Goal: Task Accomplishment & Management: Manage account settings

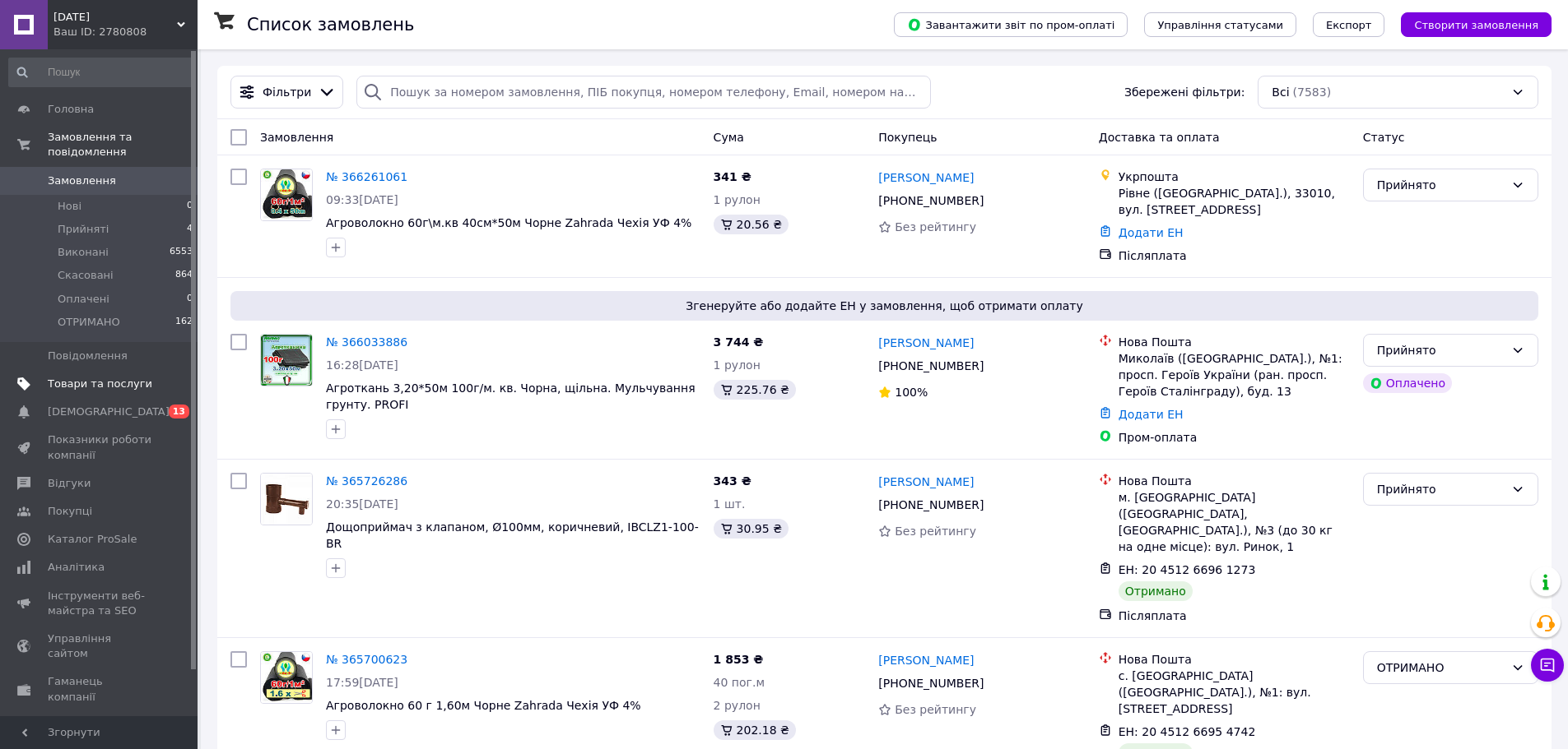
click at [85, 376] on span "Товари та послуги" at bounding box center [100, 383] width 104 height 14
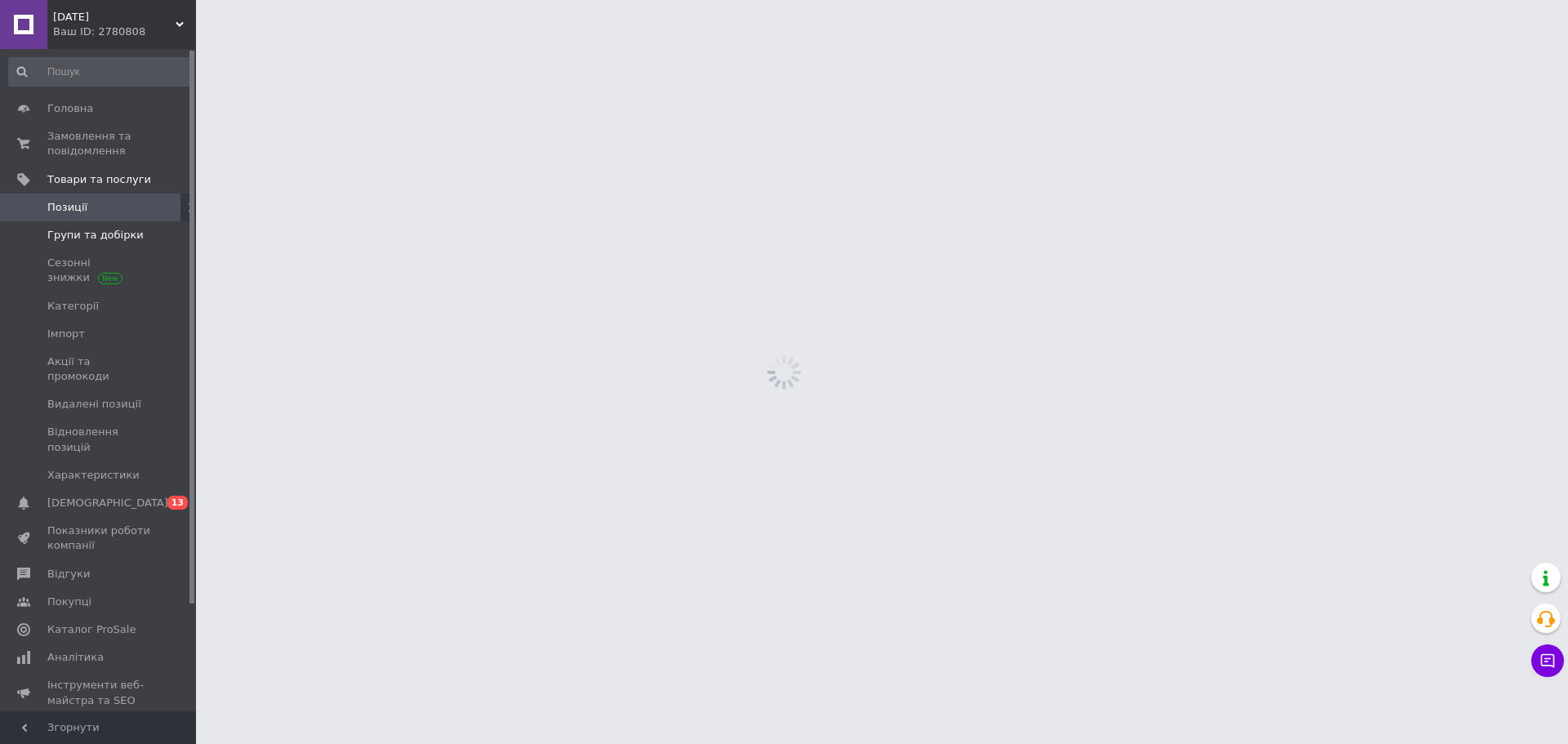
click at [106, 241] on span "Групи та добірки" at bounding box center [95, 235] width 96 height 14
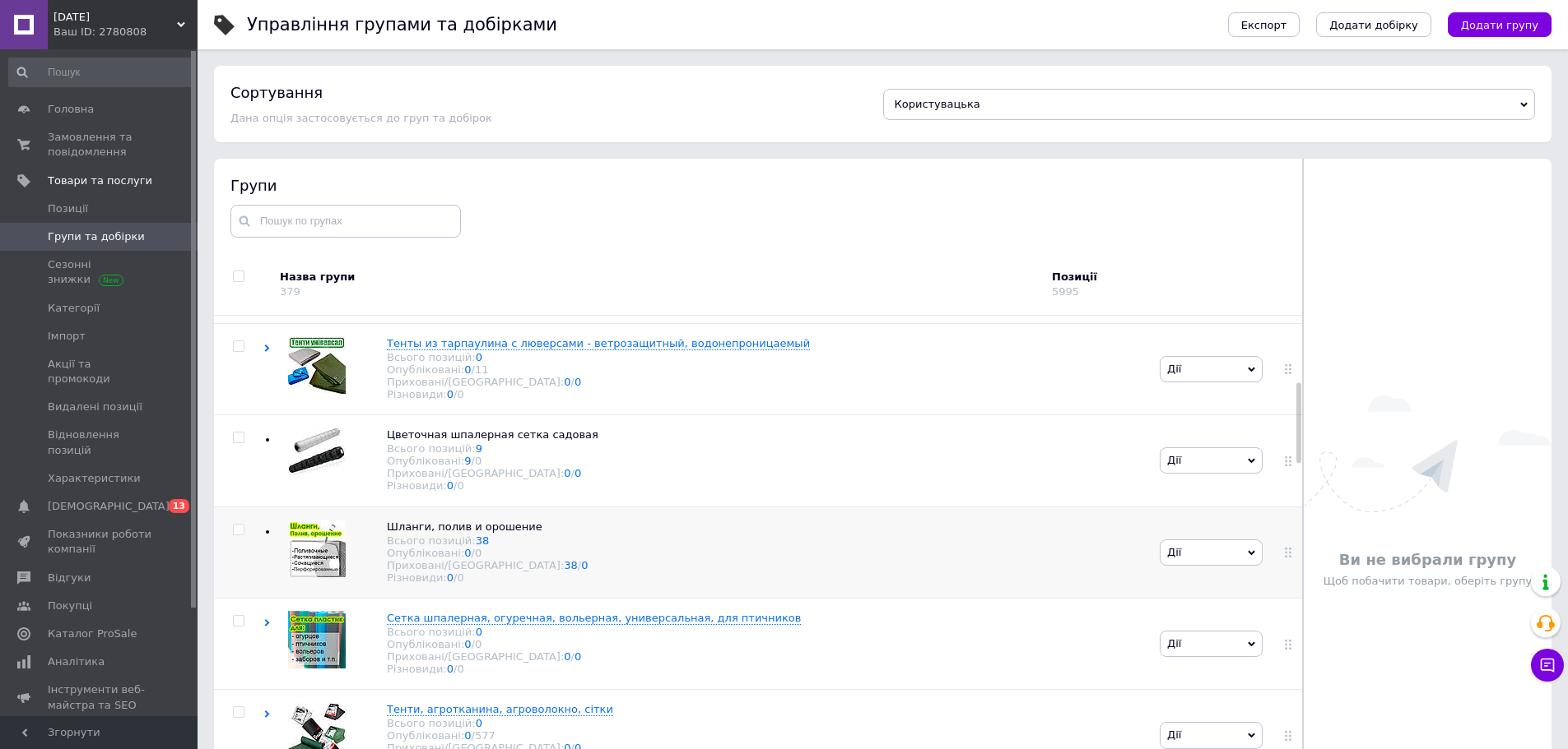
scroll to position [329, 0]
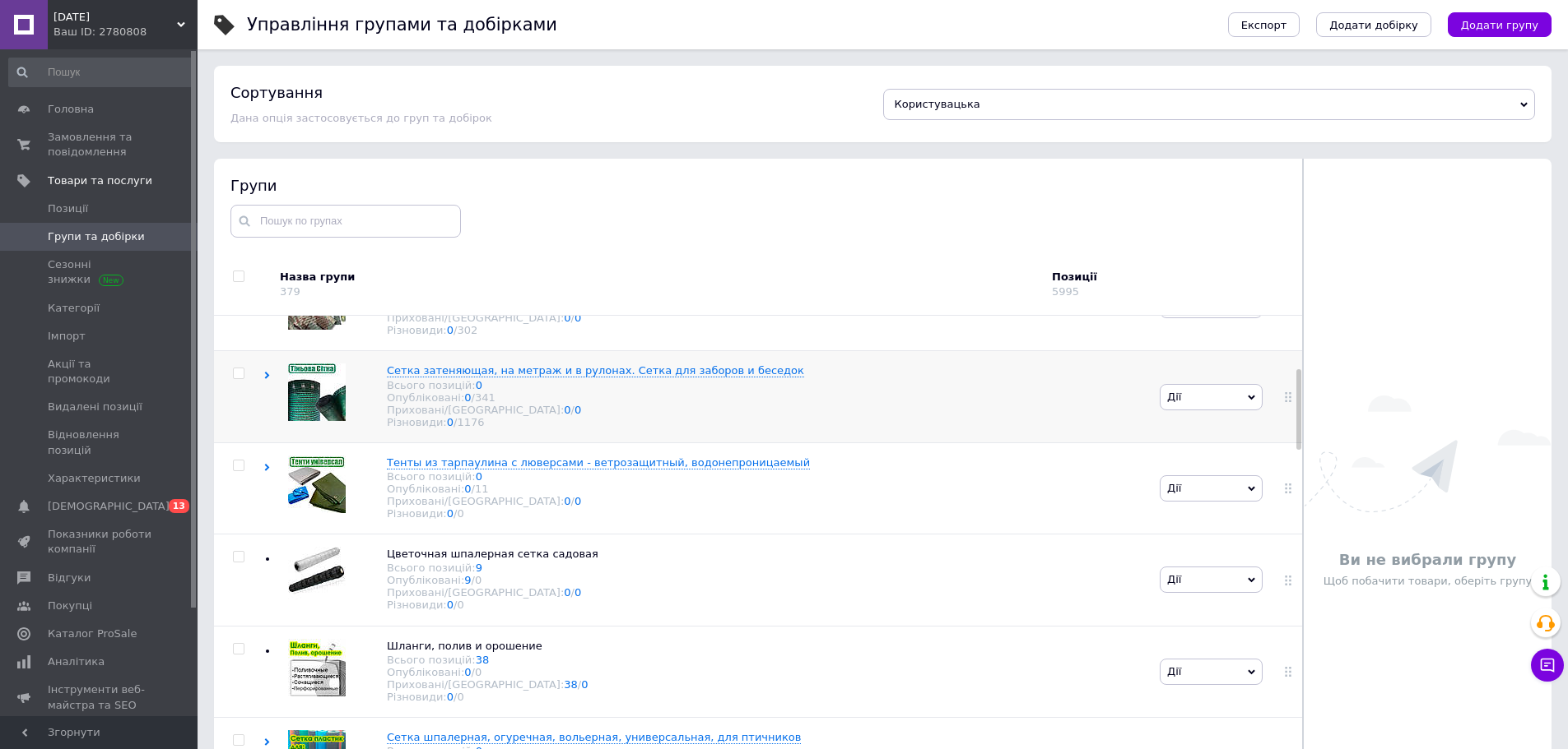
click at [906, 439] on div "Сетка затеняющая, на метраж и в рулонах. Сетка для заборов и беседок Всього поз…" at bounding box center [709, 397] width 892 height 91
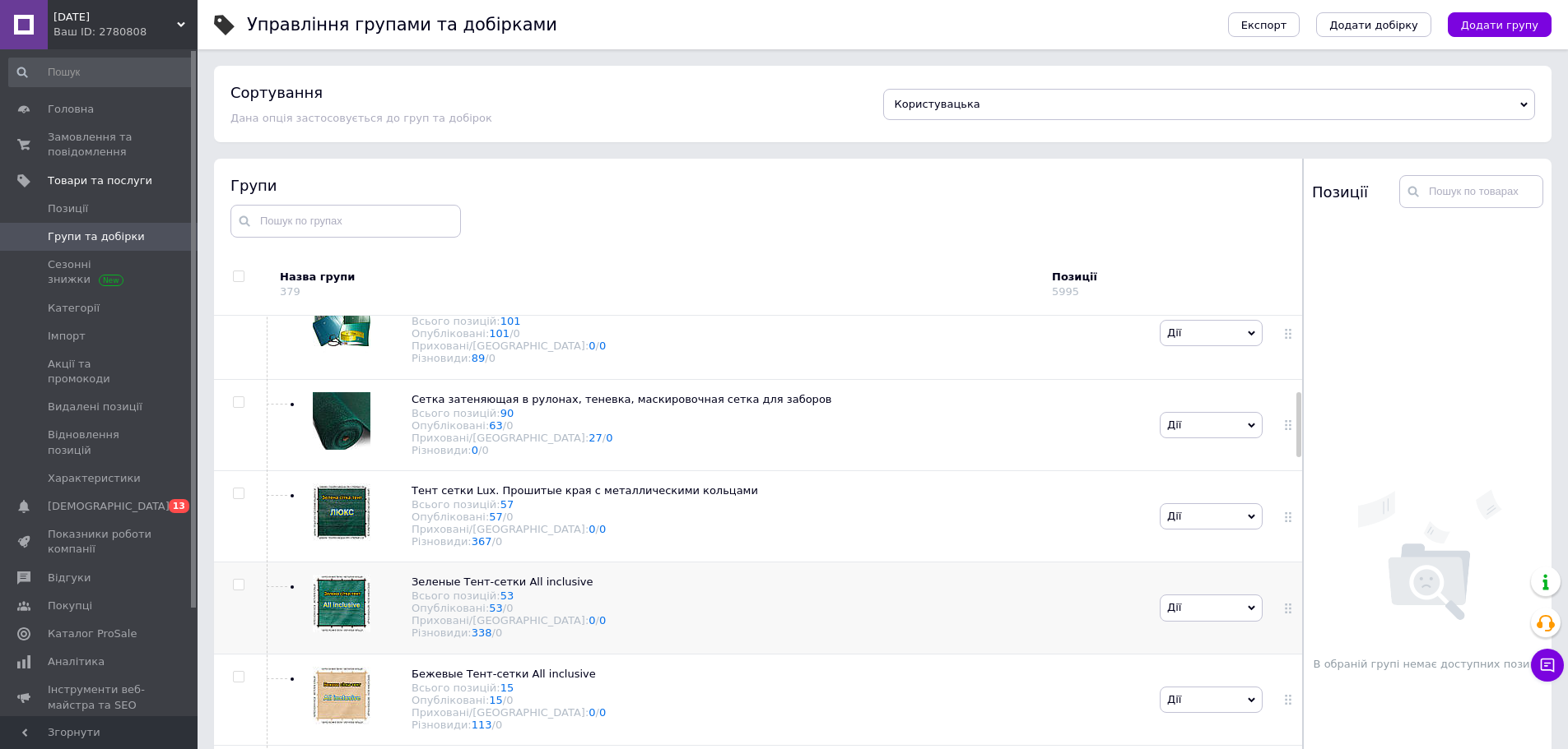
scroll to position [740, 0]
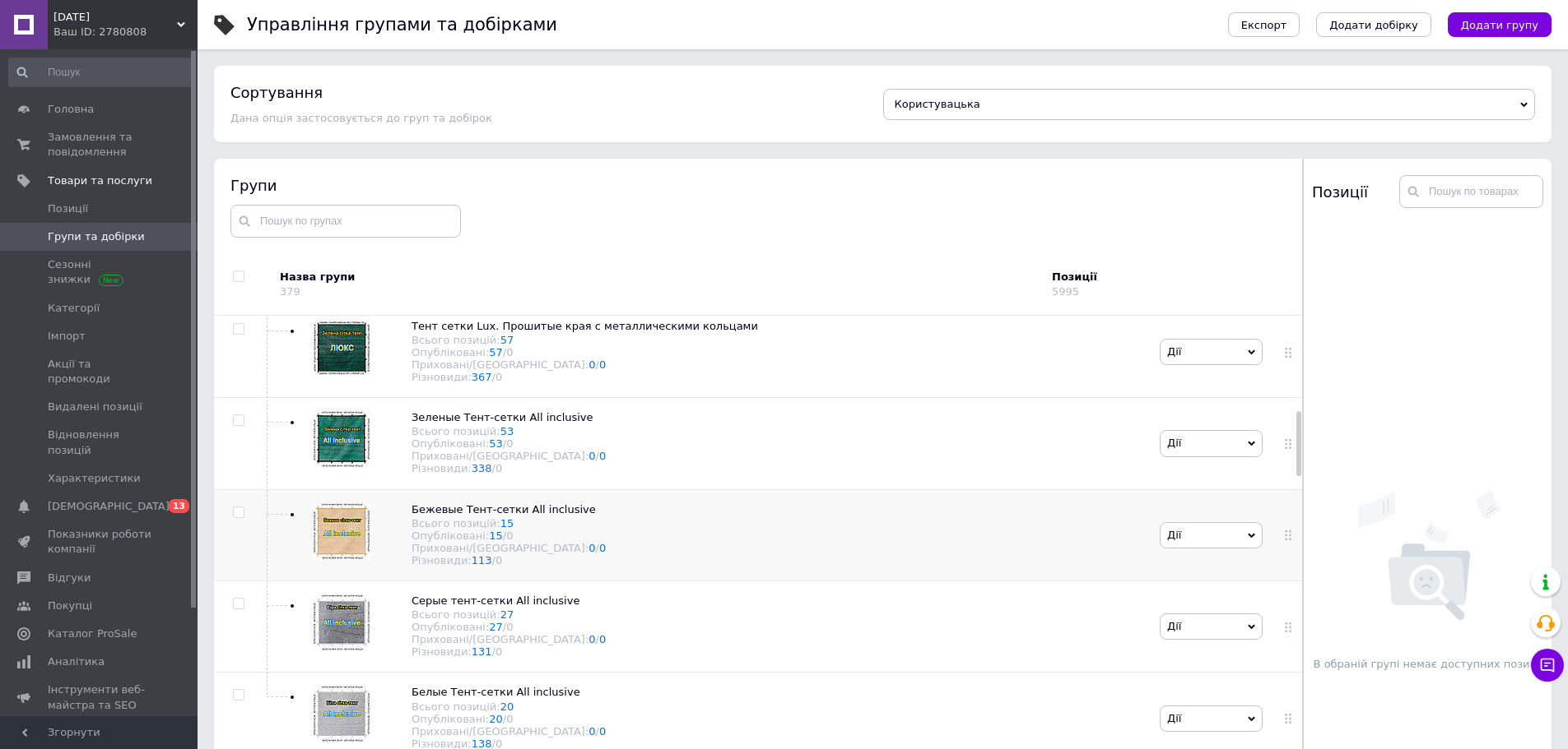
click at [759, 580] on div "Бежевые Тент-сетки All inclusive Всього позицій: 15 Опубліковані: 15 / 0 Прихов…" at bounding box center [709, 534] width 892 height 91
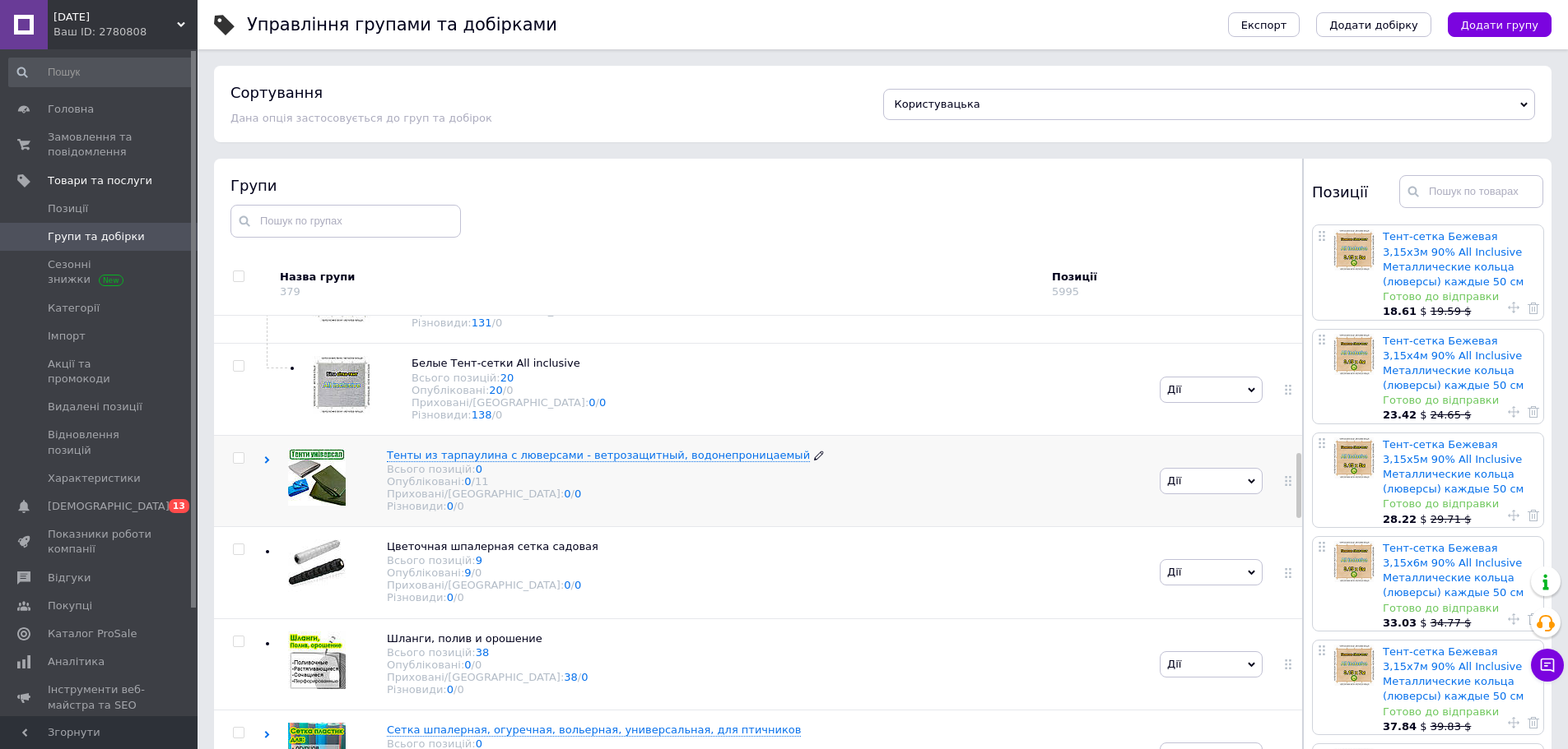
scroll to position [904, 0]
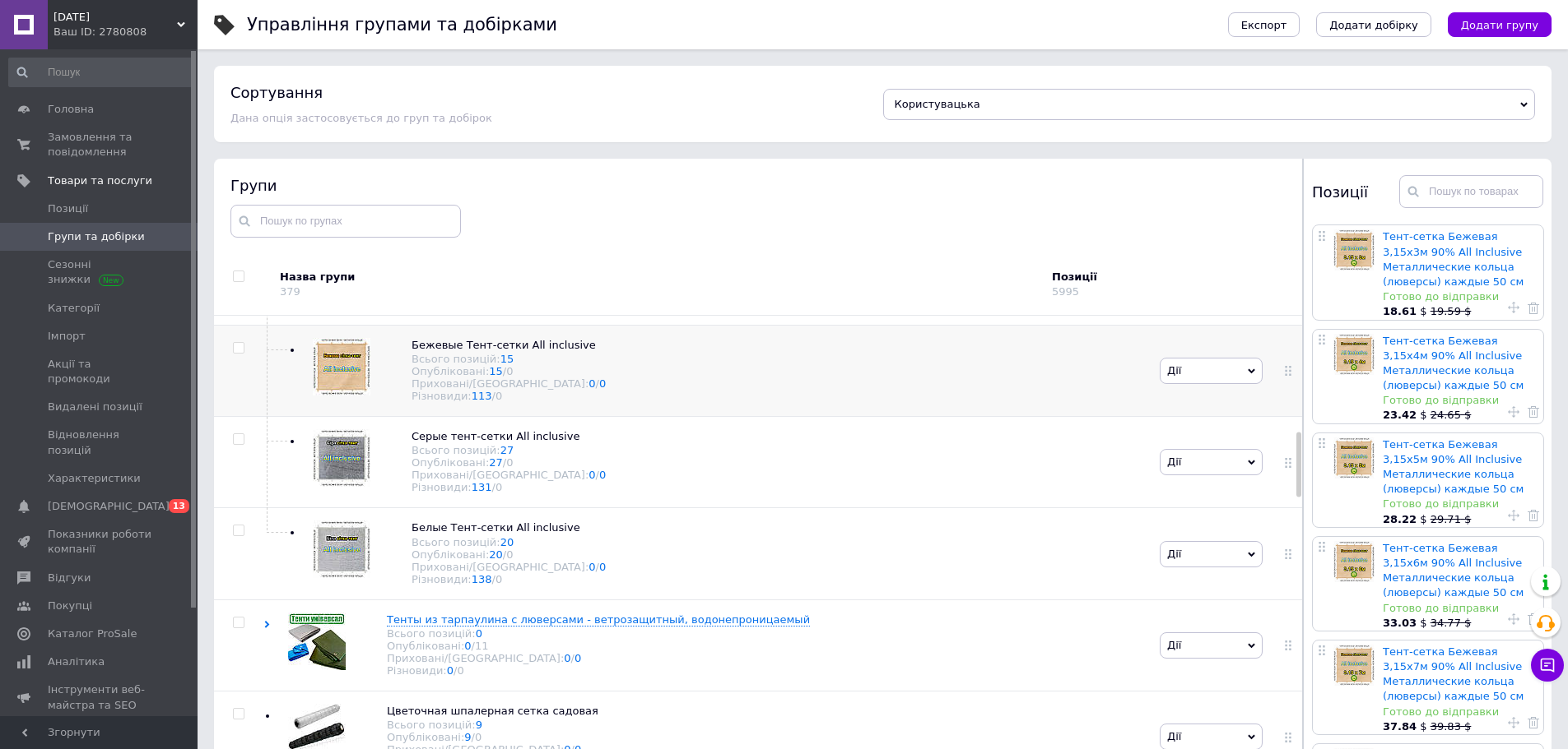
click at [699, 416] on div "Бежевые Тент-сетки All inclusive Всього позицій: 15 Опубліковані: 15 / 0 Прихов…" at bounding box center [709, 370] width 892 height 91
click at [695, 416] on div "Бежевые Тент-сетки All inclusive Всього позицій: 15 Опубліковані: 15 / 0 Прихов…" at bounding box center [709, 370] width 892 height 91
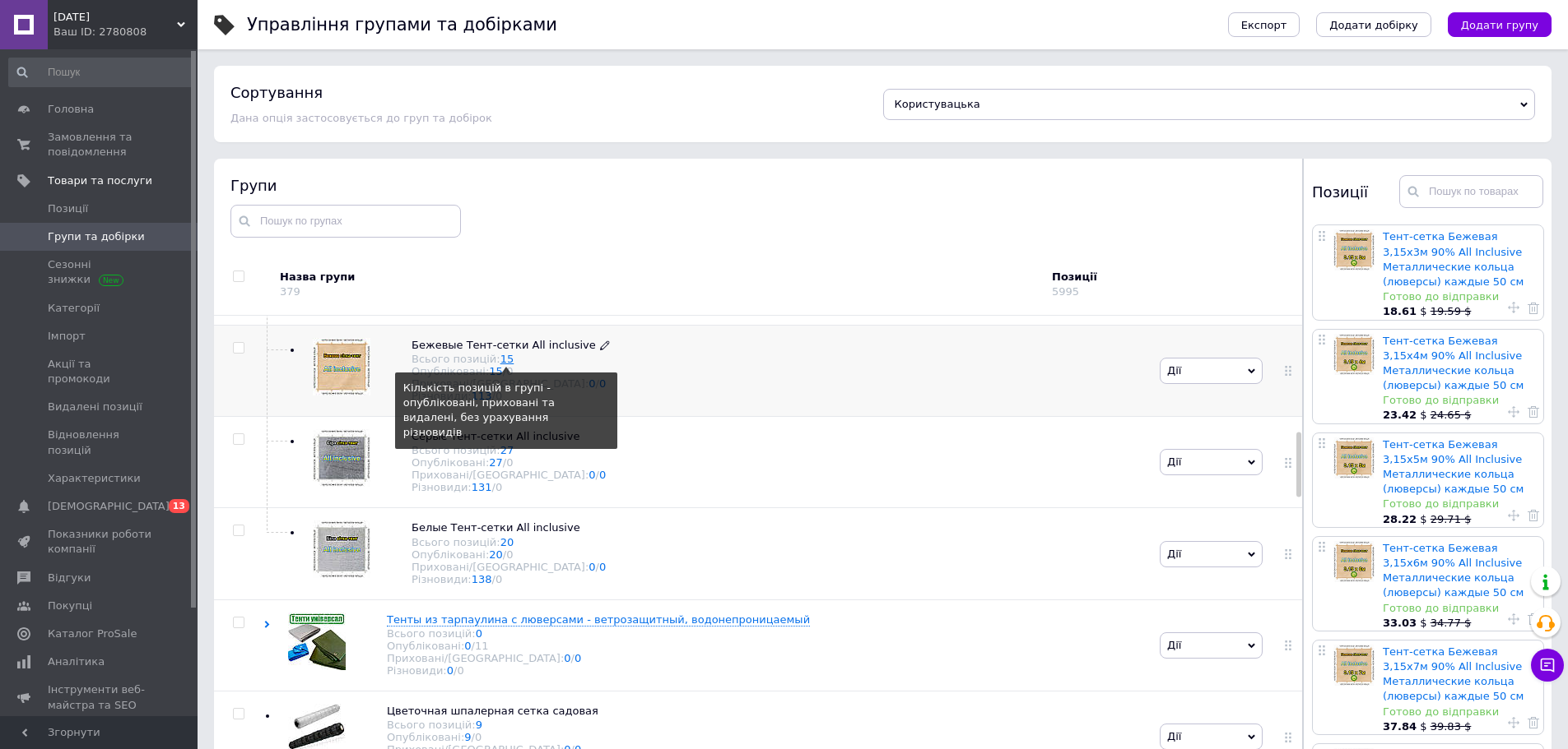
click at [500, 365] on link "15" at bounding box center [507, 358] width 14 height 12
